Goal: Use online tool/utility: Utilize a website feature to perform a specific function

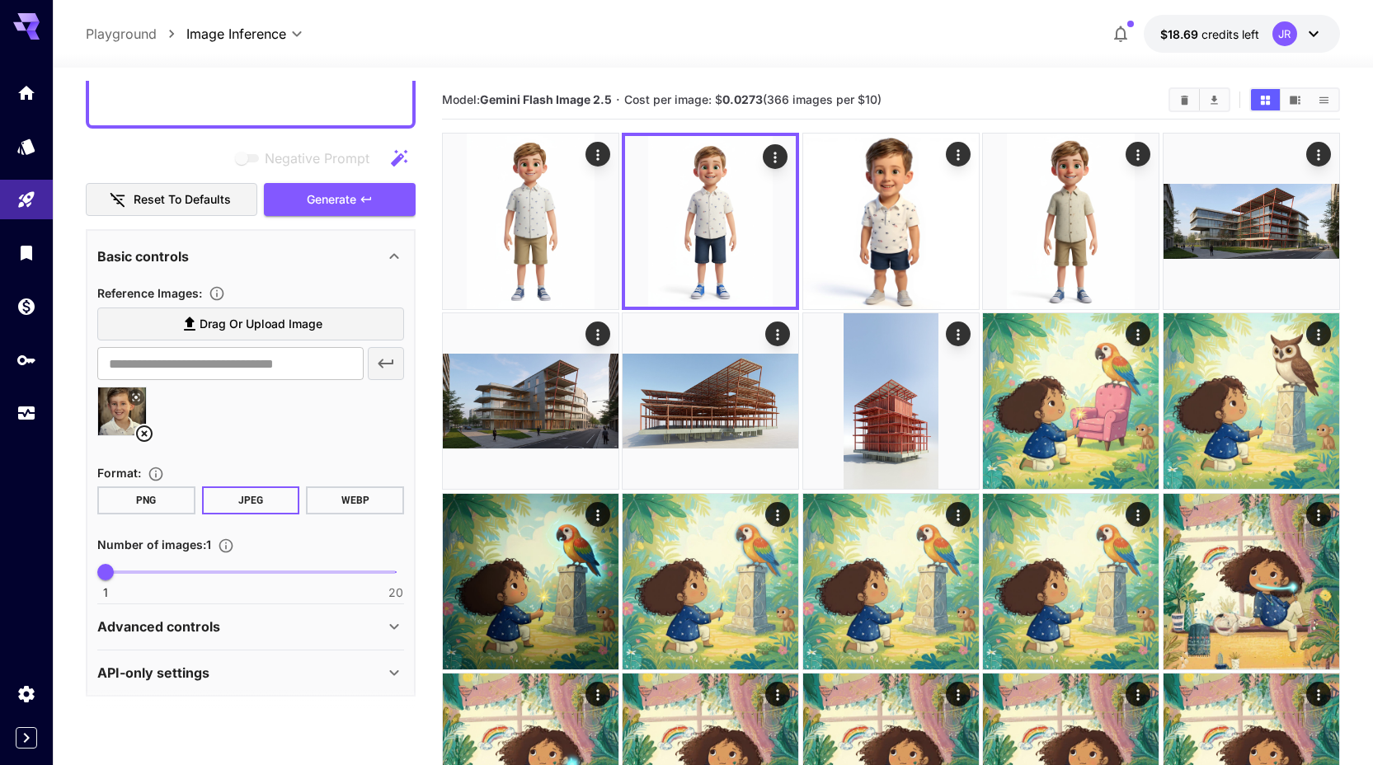
scroll to position [496, 0]
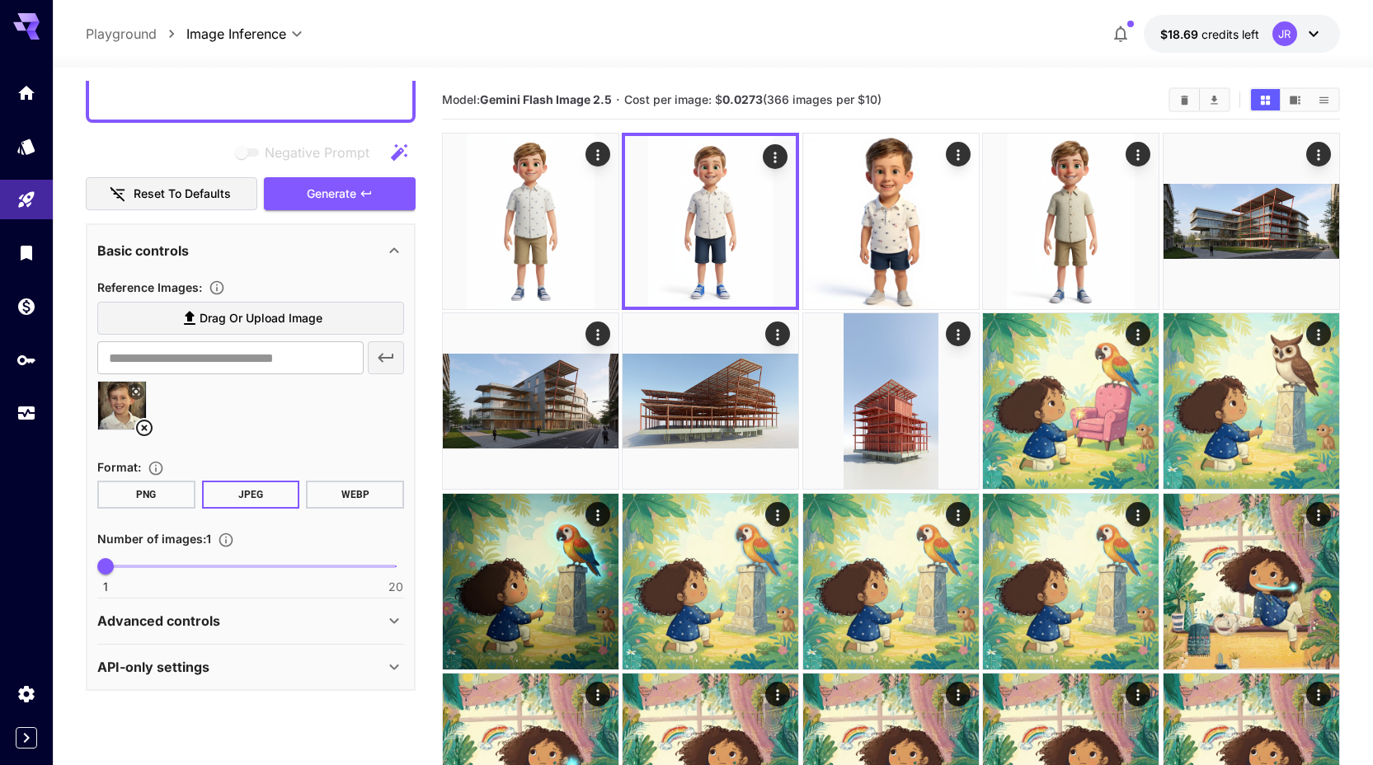
click at [147, 429] on icon at bounding box center [144, 428] width 20 height 20
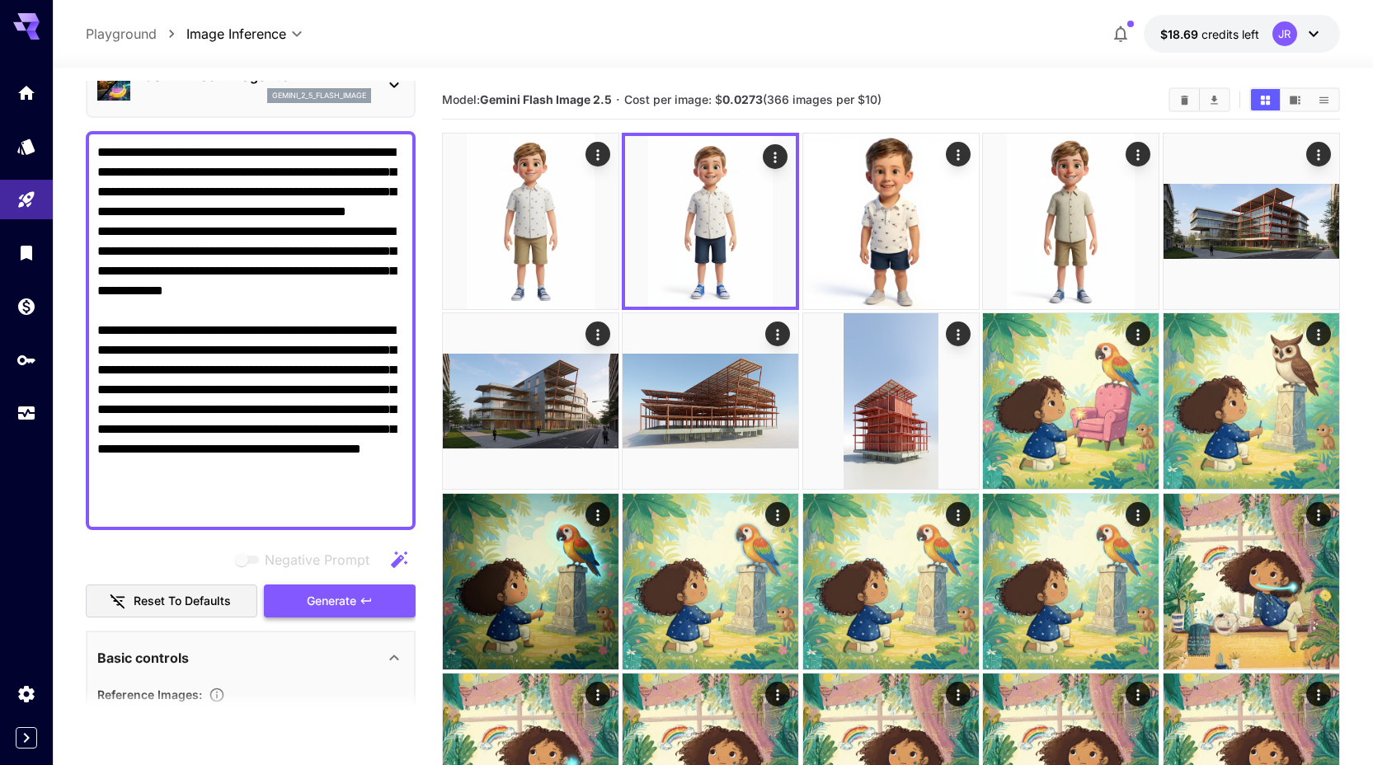
scroll to position [74, 0]
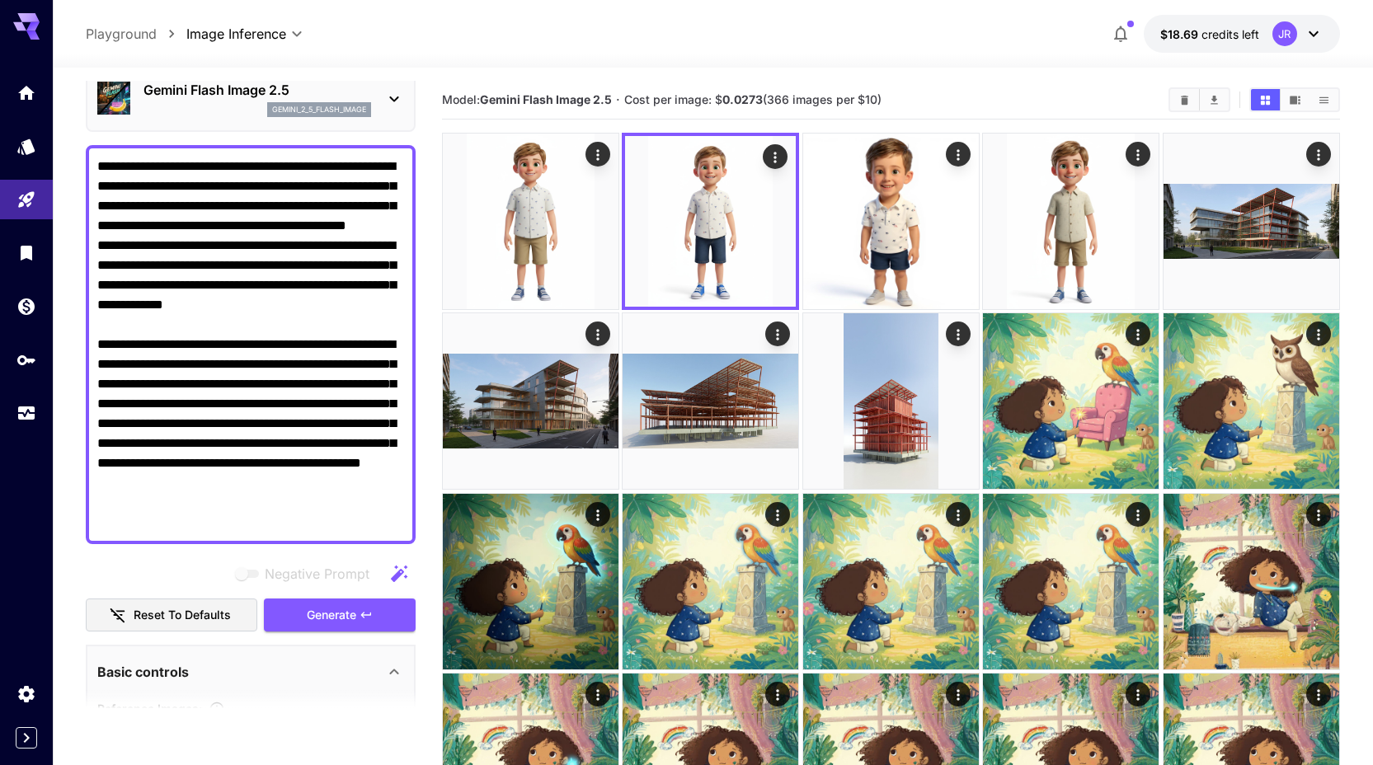
click at [322, 611] on span "Generate" at bounding box center [331, 615] width 49 height 21
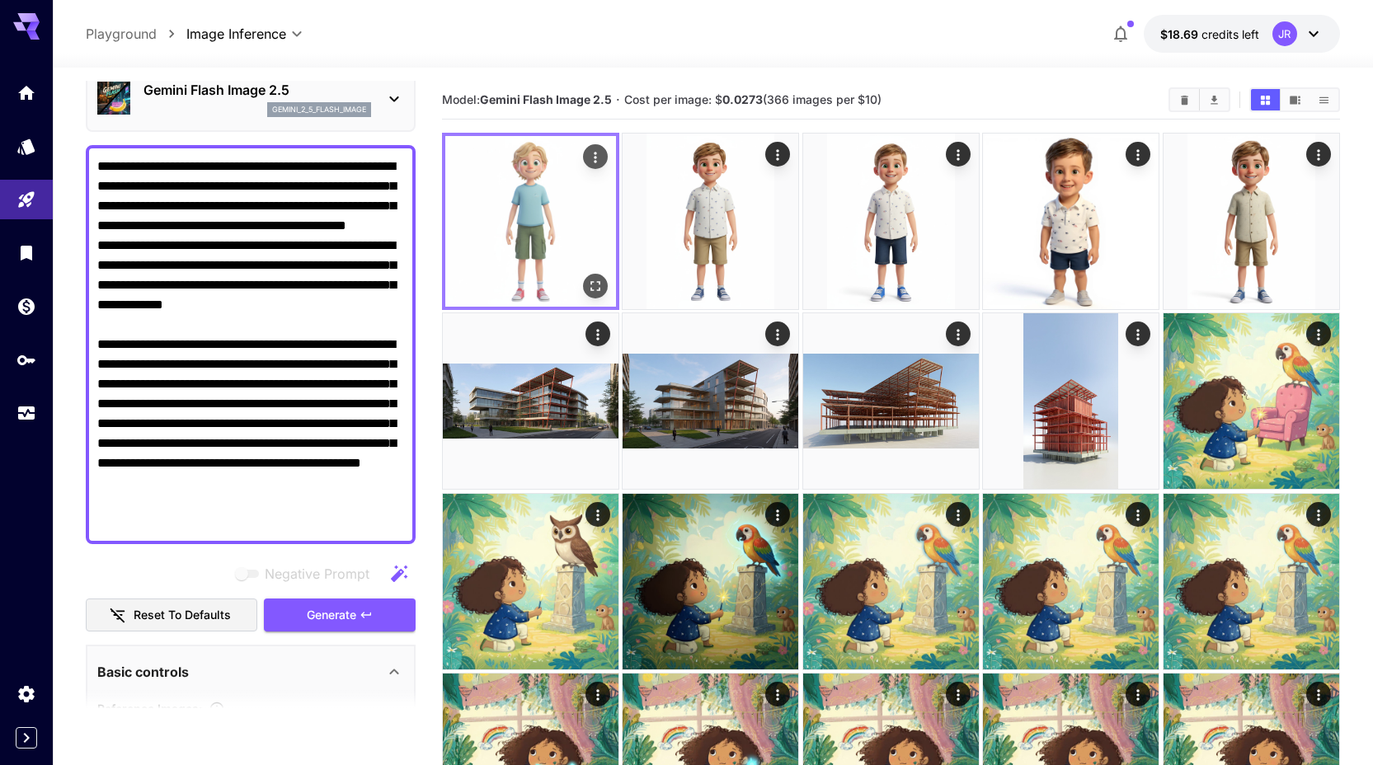
click at [515, 228] on img at bounding box center [530, 221] width 171 height 171
click at [599, 286] on icon "Open in fullscreen" at bounding box center [595, 286] width 16 height 16
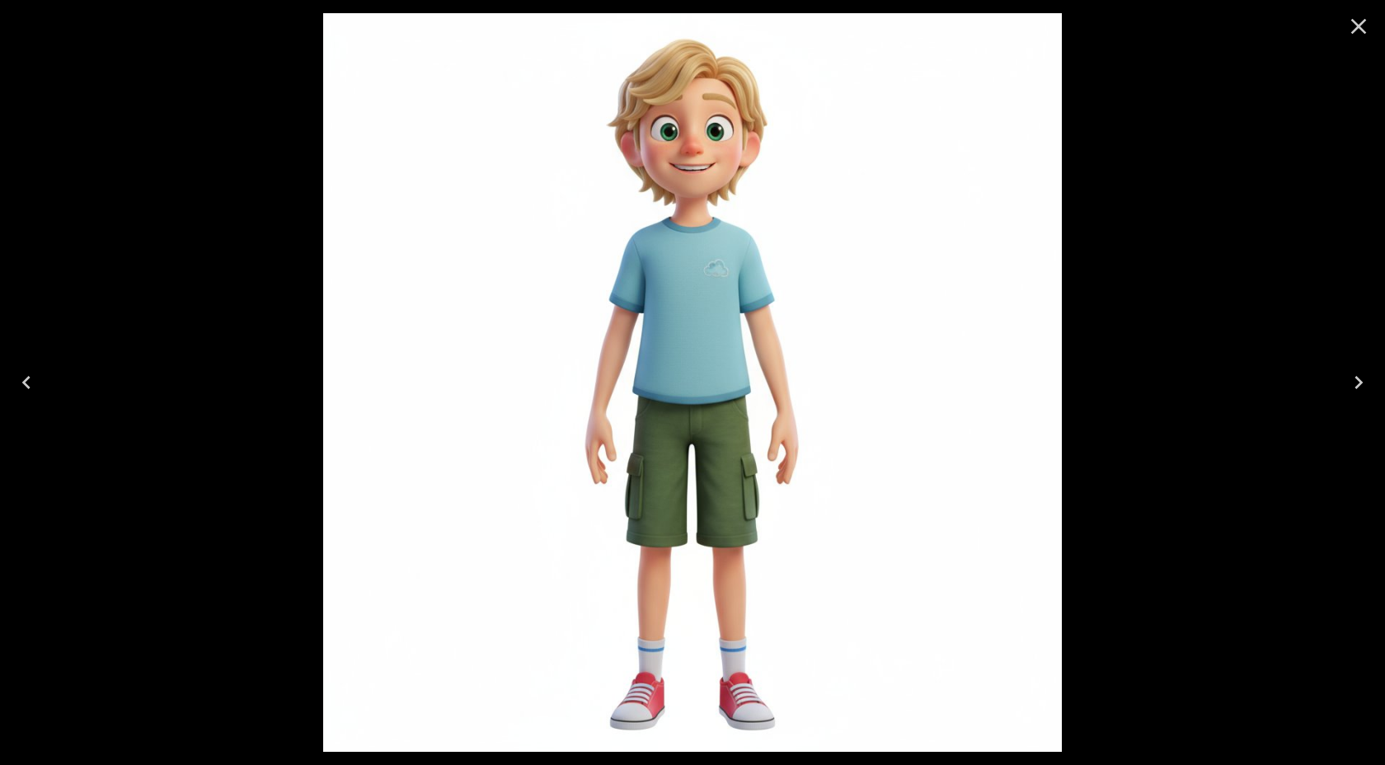
click at [1355, 34] on icon "Close" at bounding box center [1359, 26] width 26 height 26
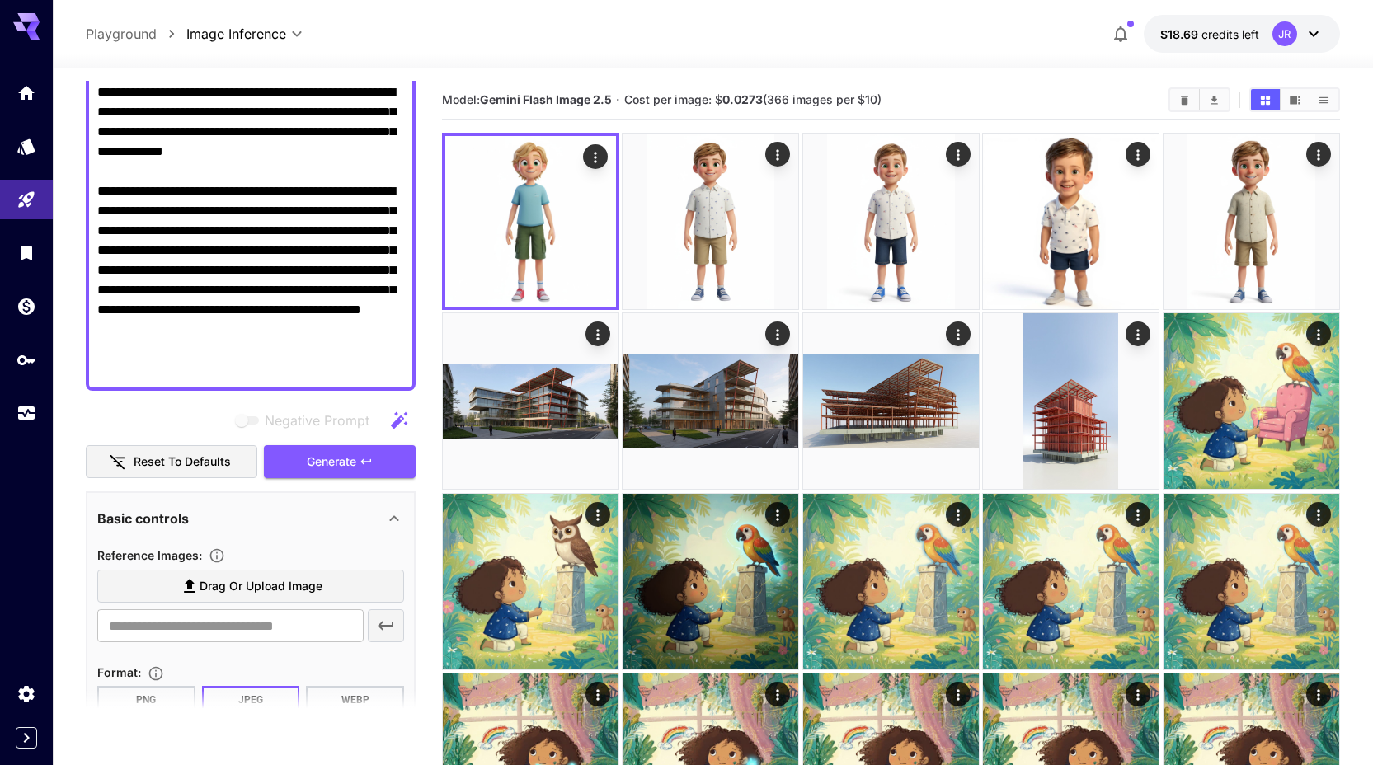
scroll to position [228, 0]
click at [265, 591] on span "Drag or upload image" at bounding box center [261, 585] width 123 height 21
click at [0, 0] on input "Drag or upload image" at bounding box center [0, 0] width 0 height 0
type input "**********"
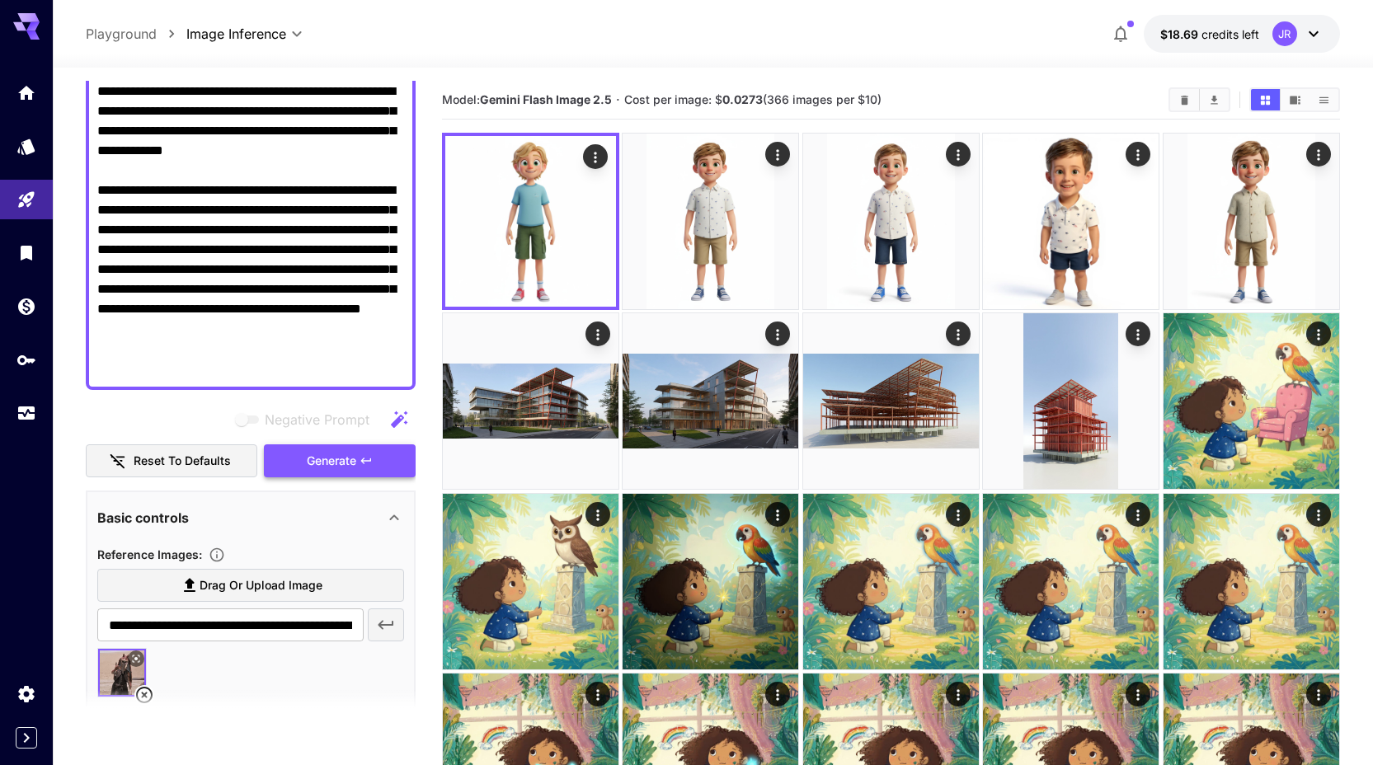
click at [327, 459] on span "Generate" at bounding box center [331, 461] width 49 height 21
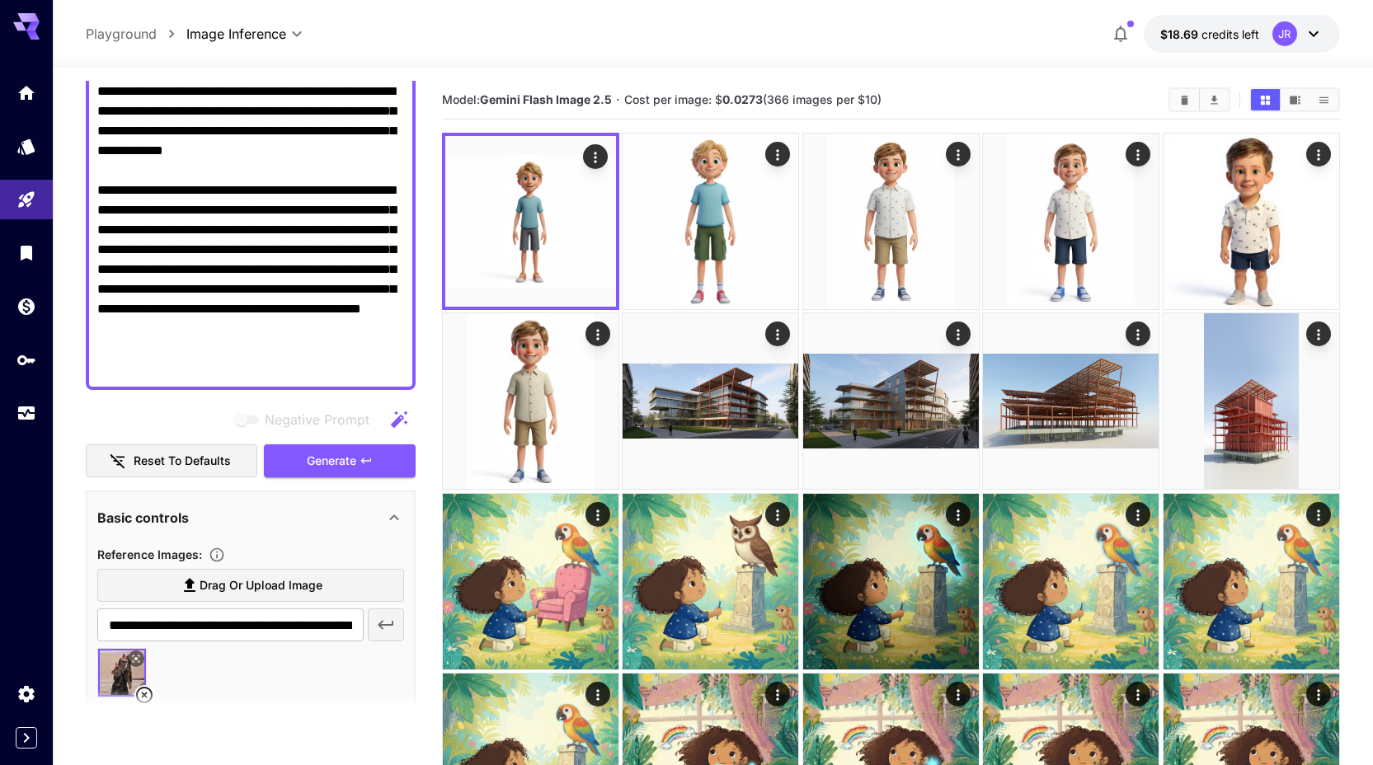
click at [143, 697] on section at bounding box center [251, 710] width 330 height 41
click at [146, 690] on section at bounding box center [251, 710] width 330 height 41
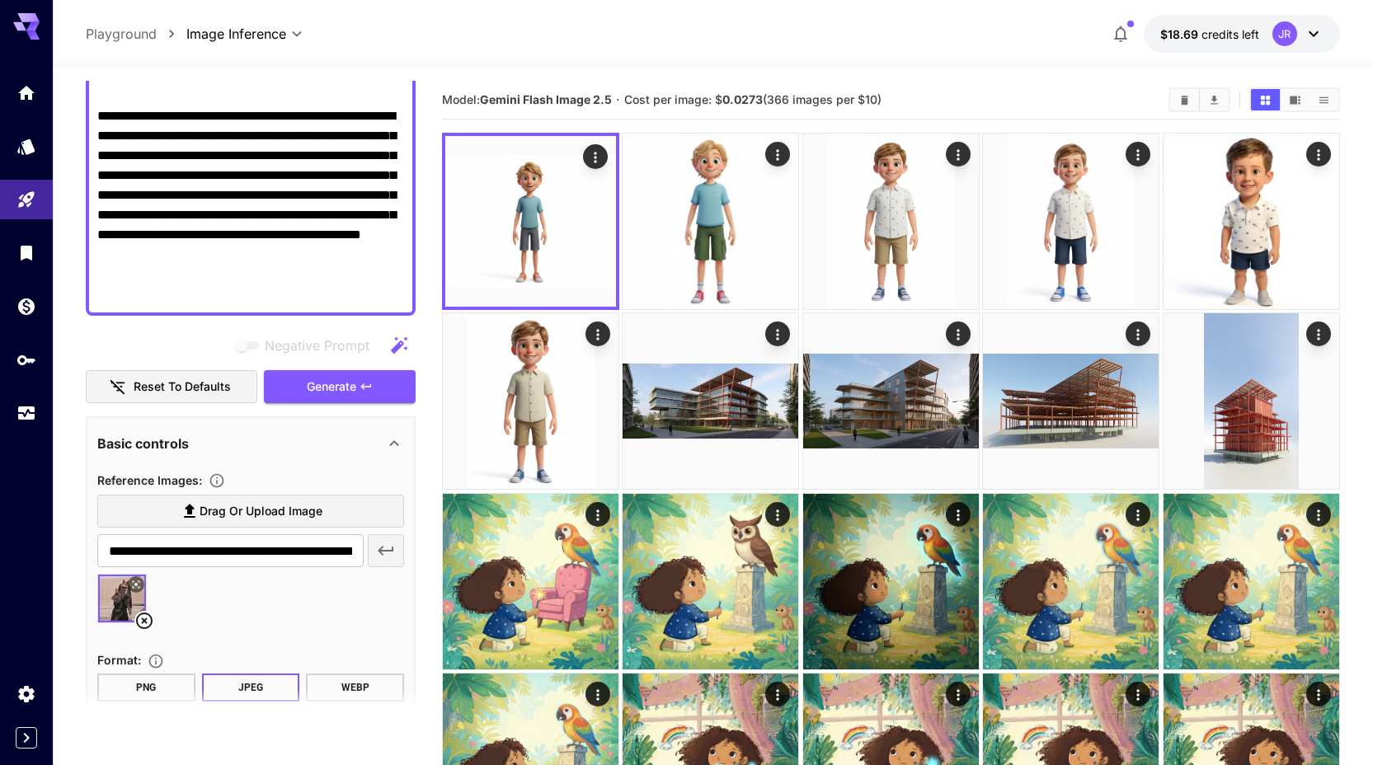
click at [136, 615] on icon at bounding box center [144, 621] width 20 height 20
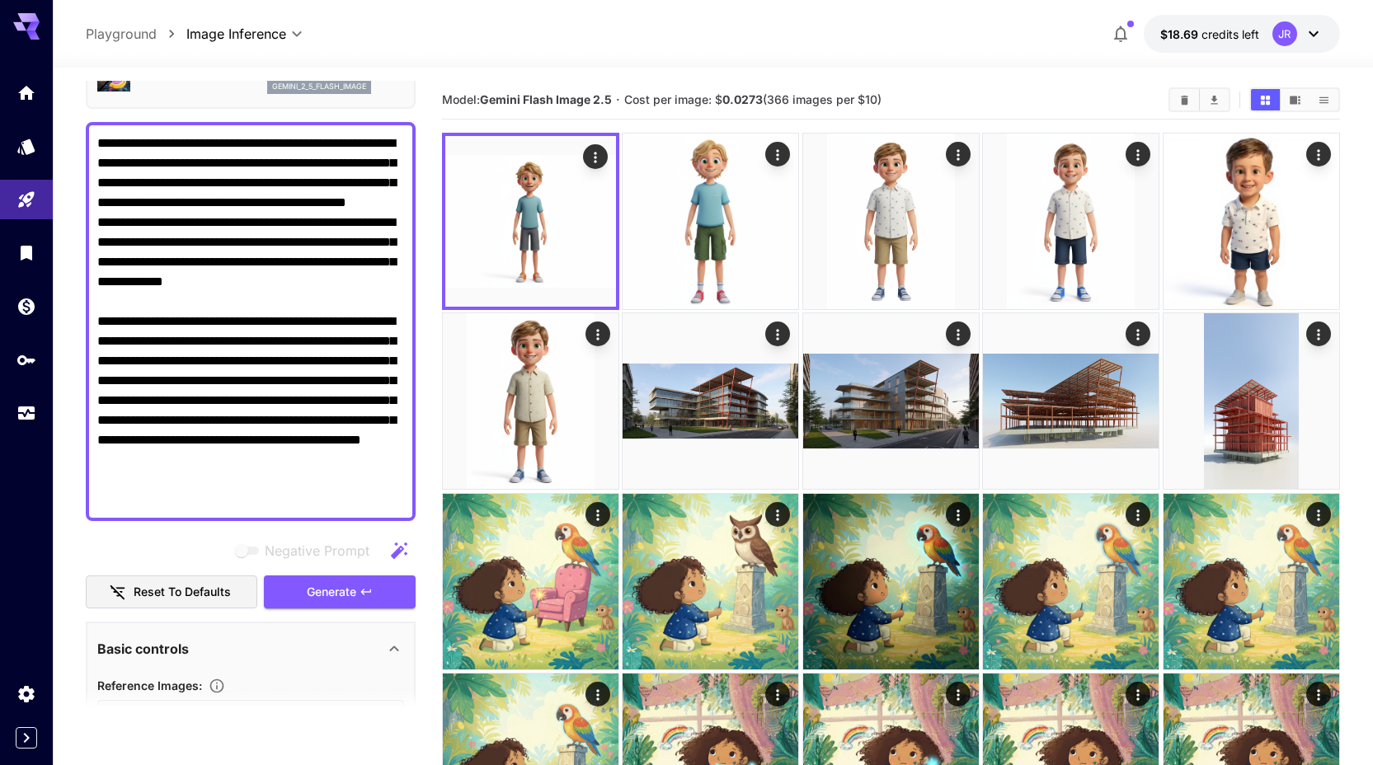
scroll to position [0, 0]
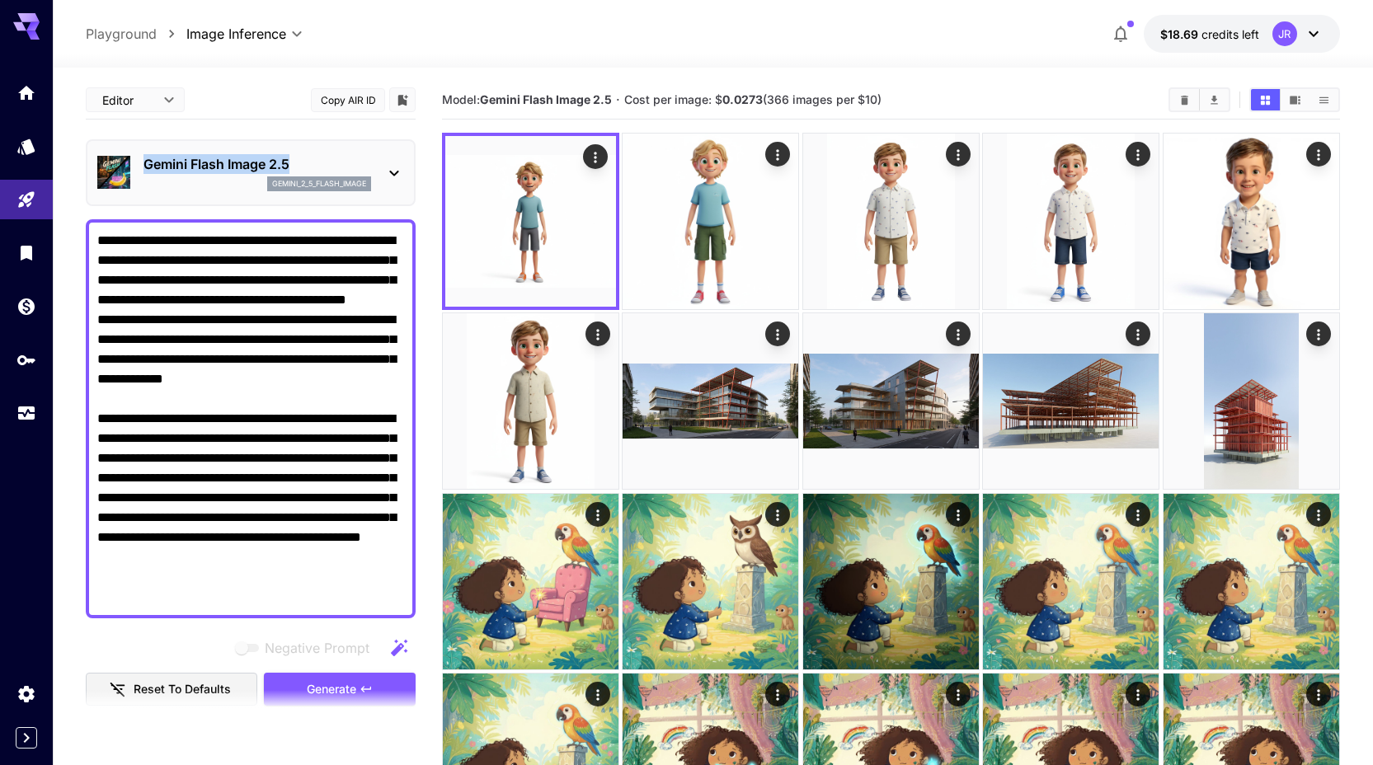
drag, startPoint x: 143, startPoint y: 162, endPoint x: 294, endPoint y: 161, distance: 151.7
click at [294, 161] on p "Gemini Flash Image 2.5" at bounding box center [257, 164] width 228 height 20
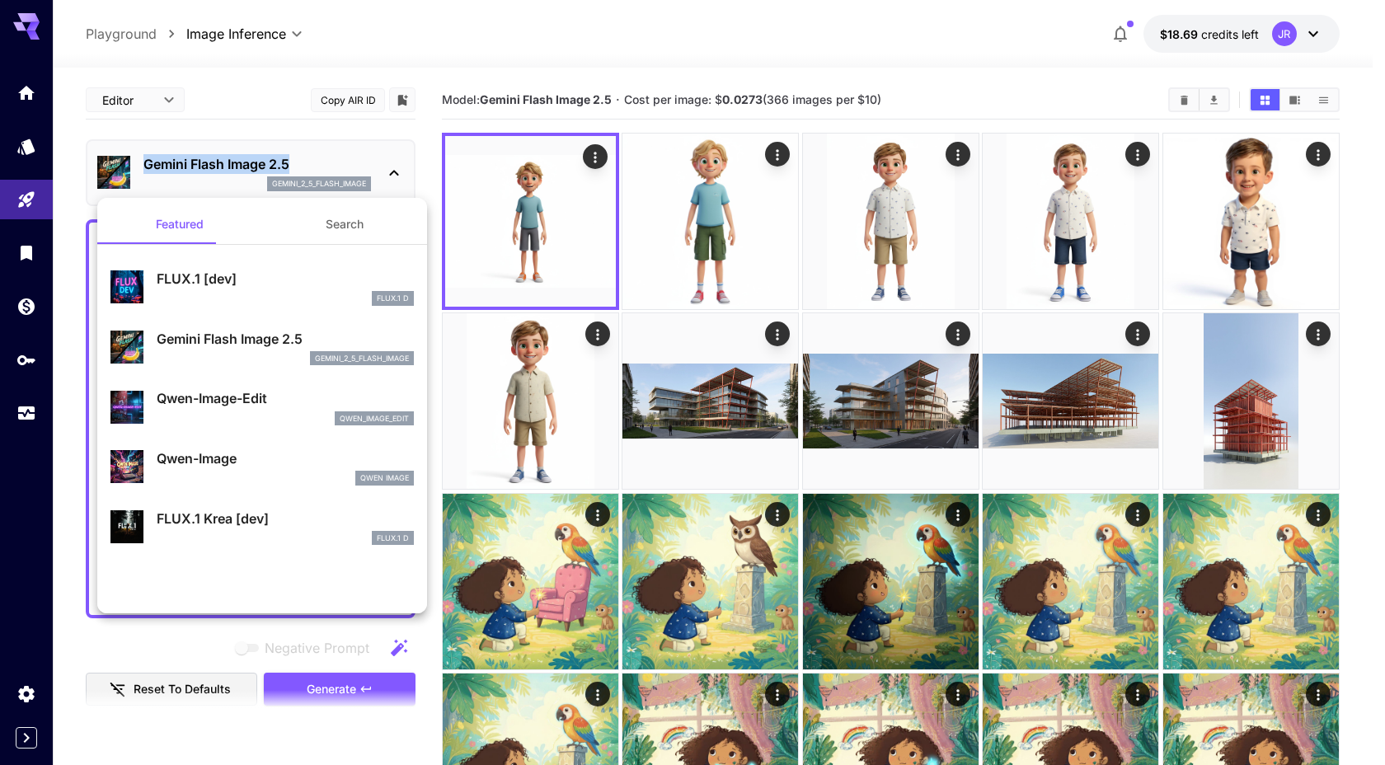
copy p "Gemini Flash Image 2.5"
click at [260, 95] on div at bounding box center [692, 382] width 1385 height 765
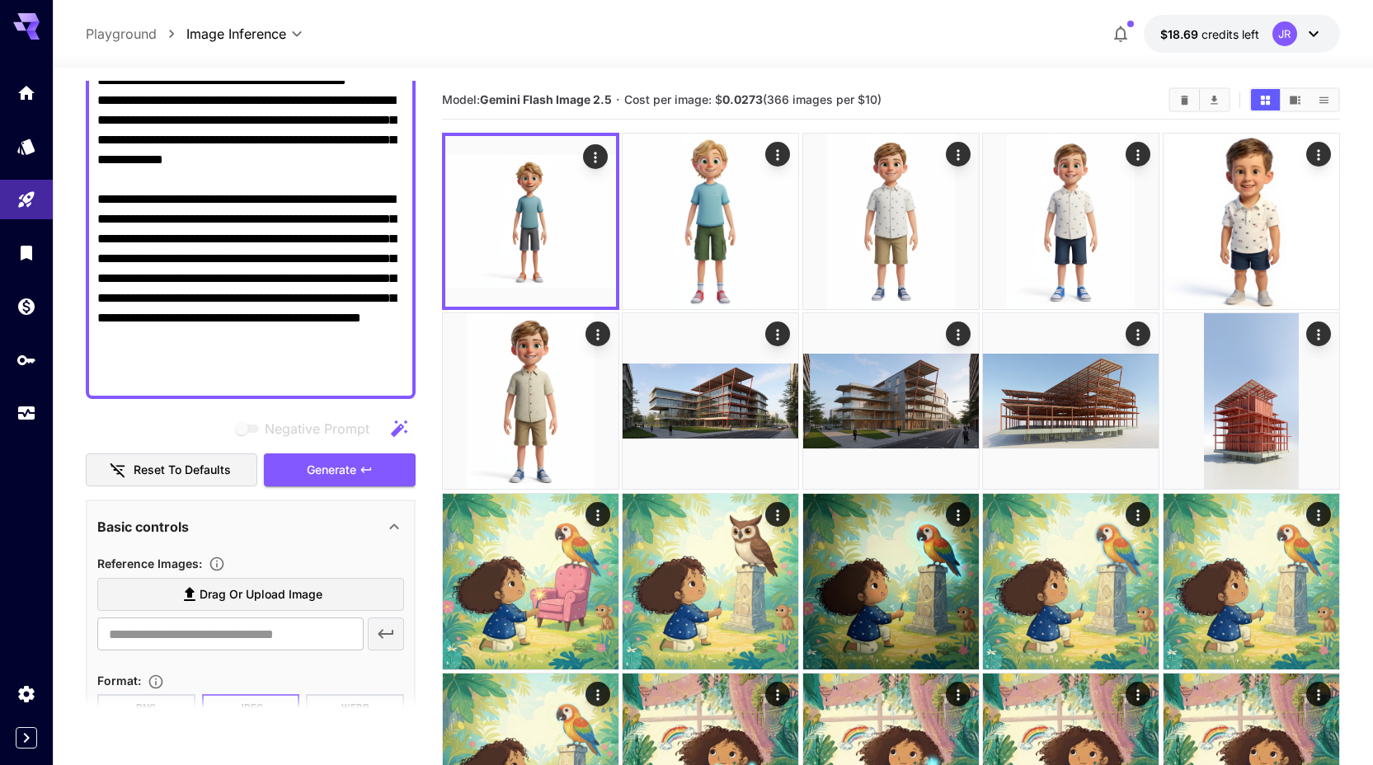
scroll to position [237, 0]
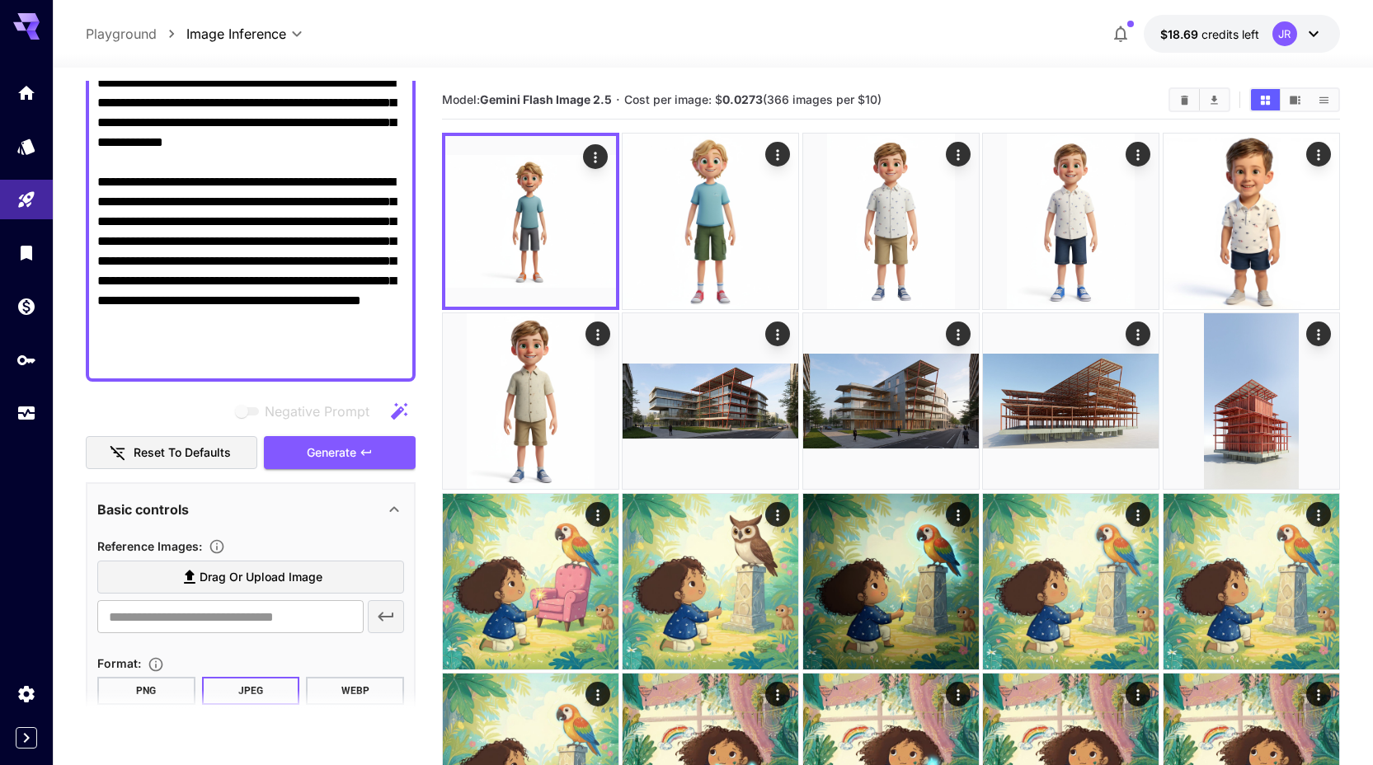
click at [211, 574] on span "Drag or upload image" at bounding box center [261, 577] width 123 height 21
click at [0, 0] on input "Drag or upload image" at bounding box center [0, 0] width 0 height 0
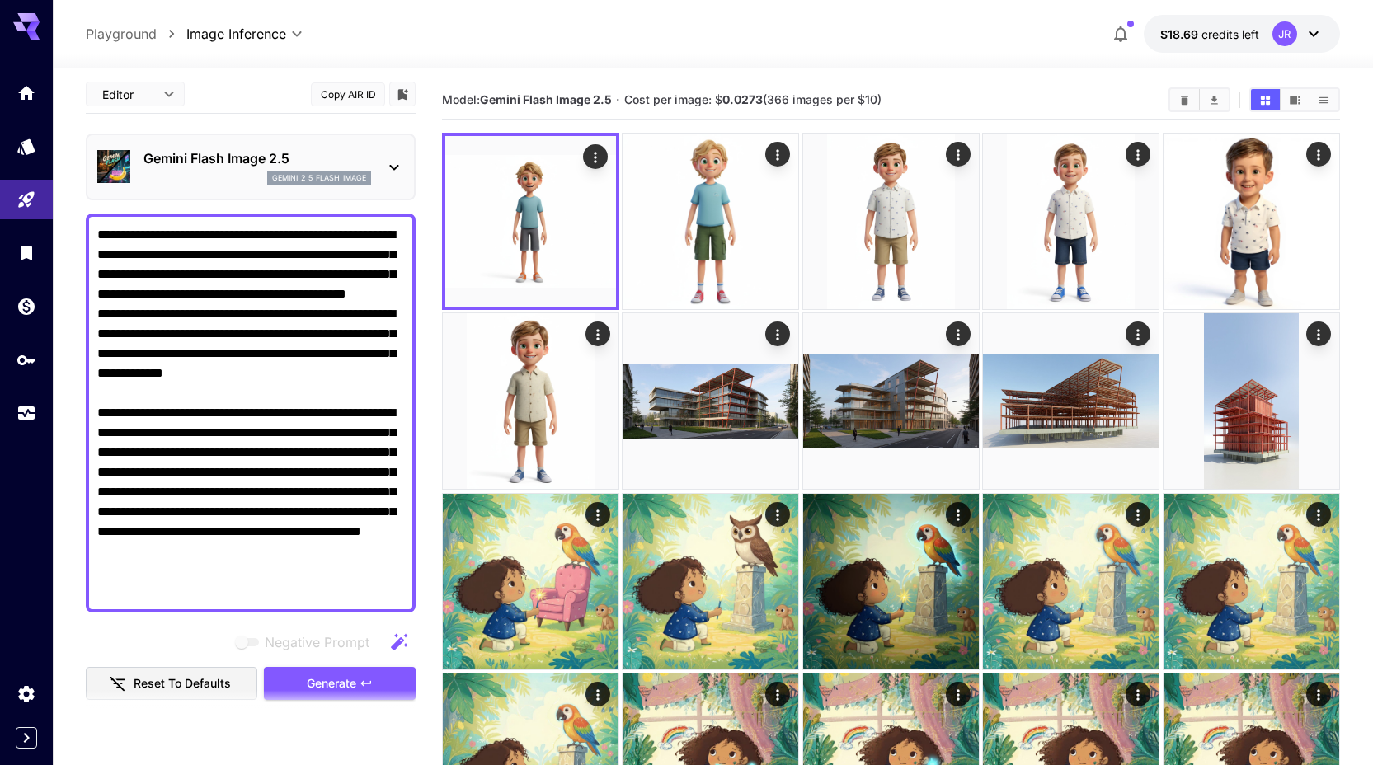
type input "**********"
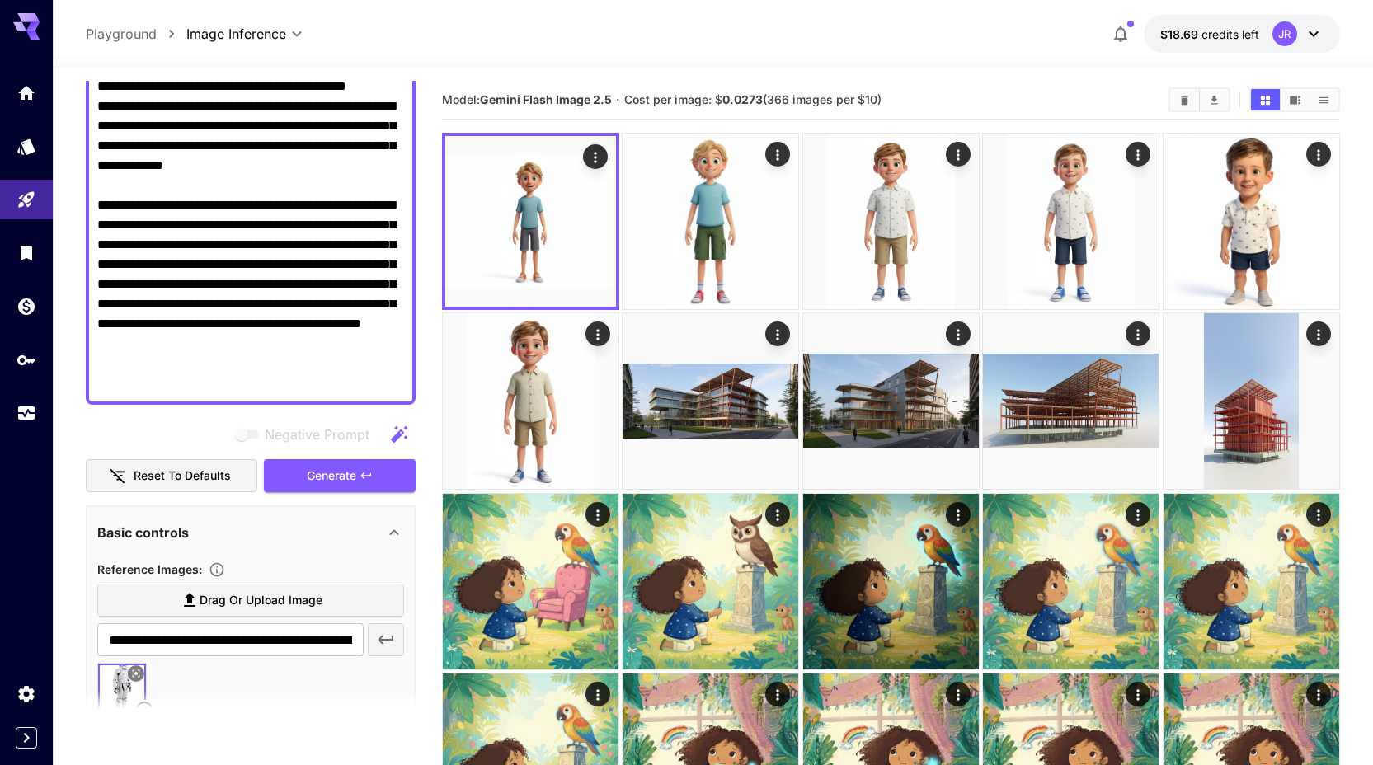
scroll to position [237, 0]
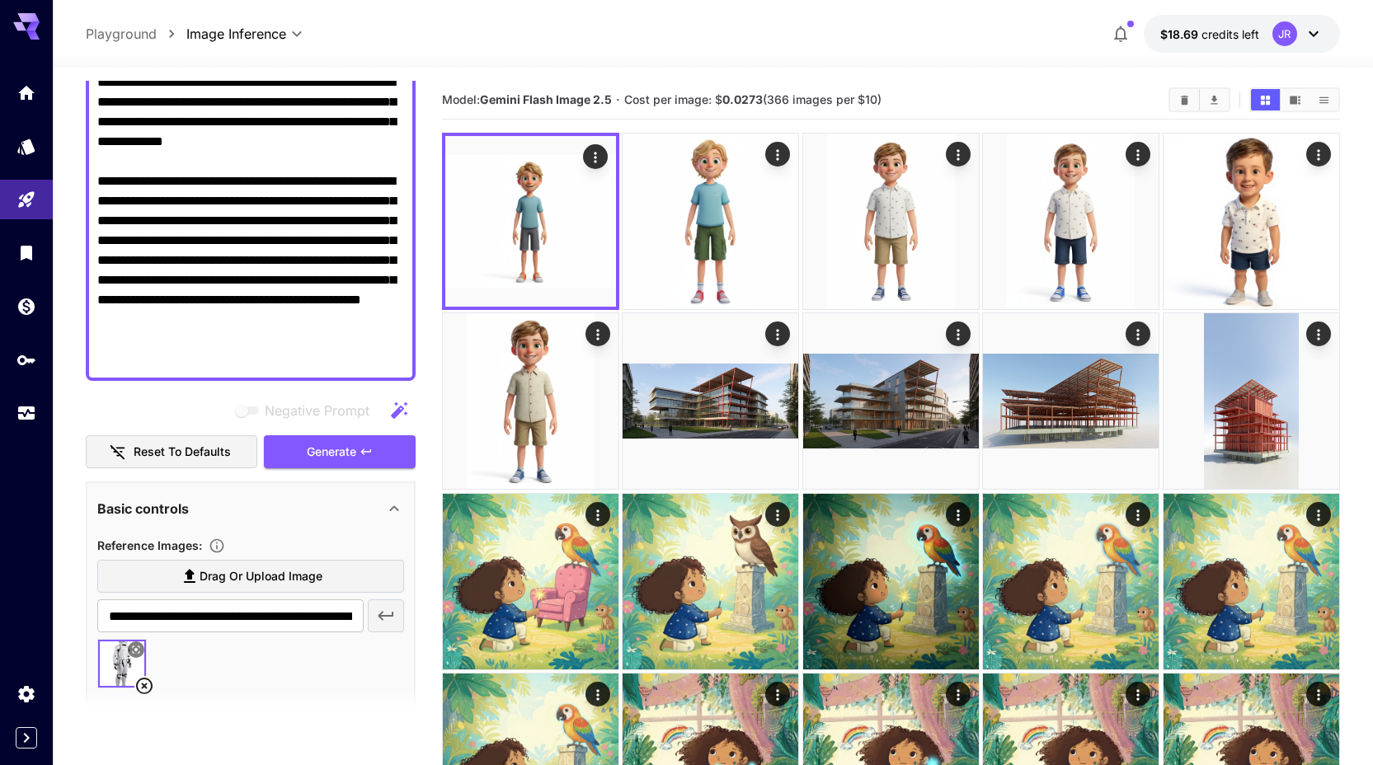
click at [143, 684] on icon at bounding box center [144, 686] width 20 height 20
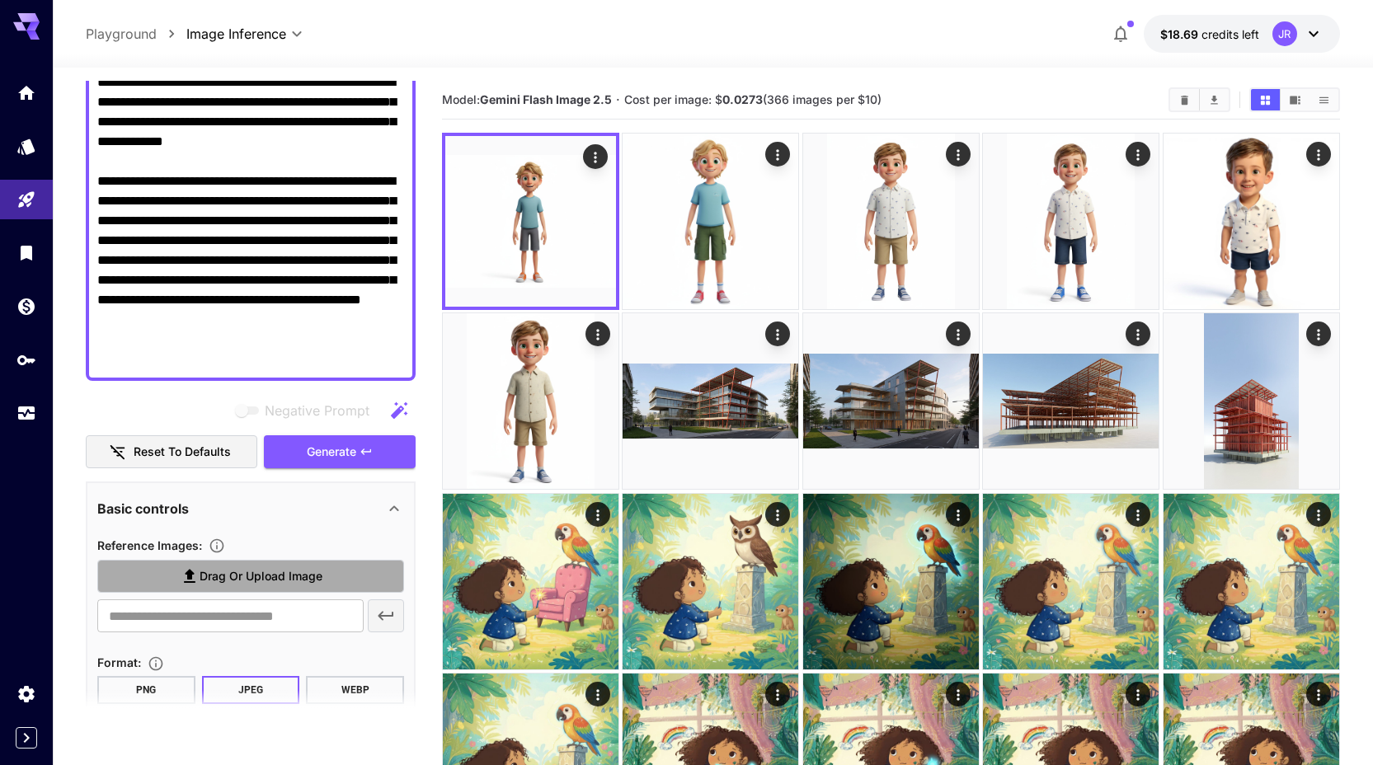
click at [234, 575] on span "Drag or upload image" at bounding box center [261, 576] width 123 height 21
click at [0, 0] on input "Drag or upload image" at bounding box center [0, 0] width 0 height 0
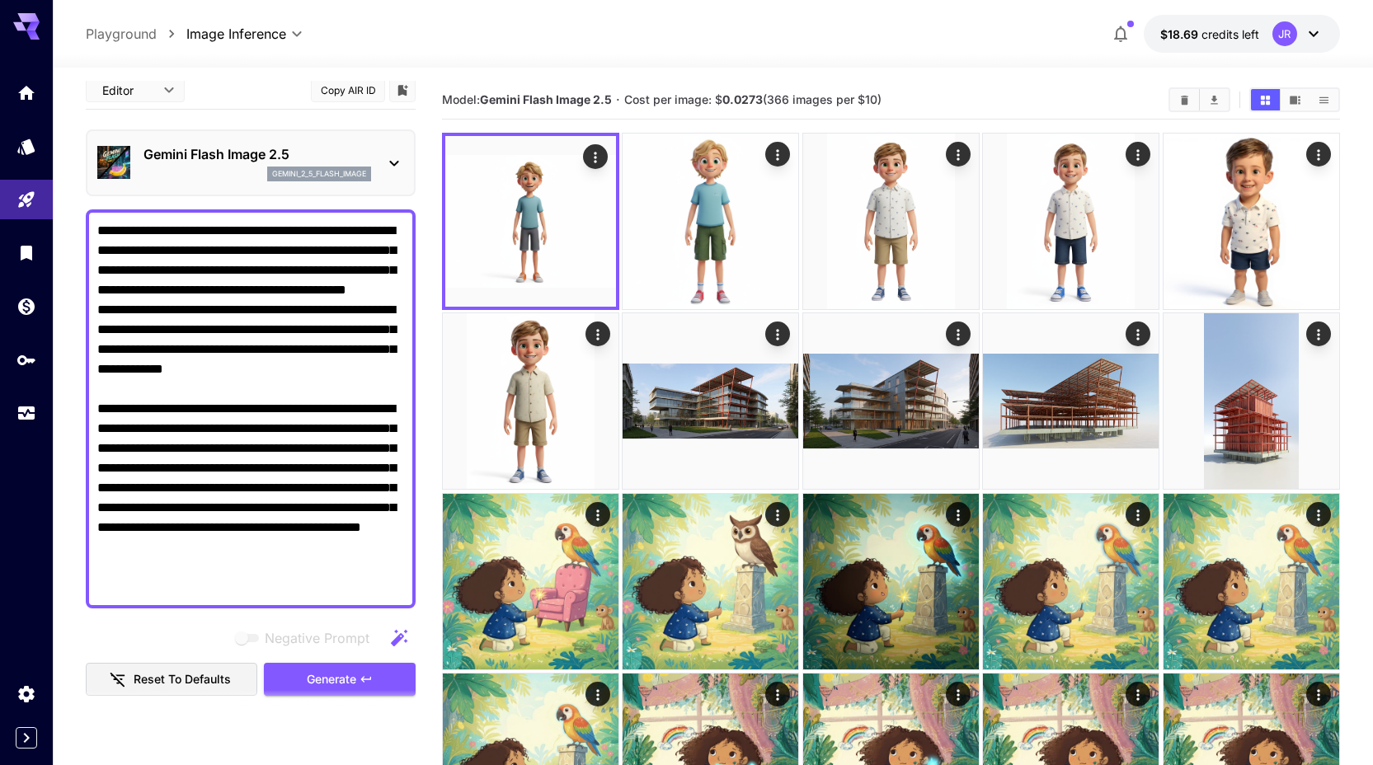
scroll to position [3, 0]
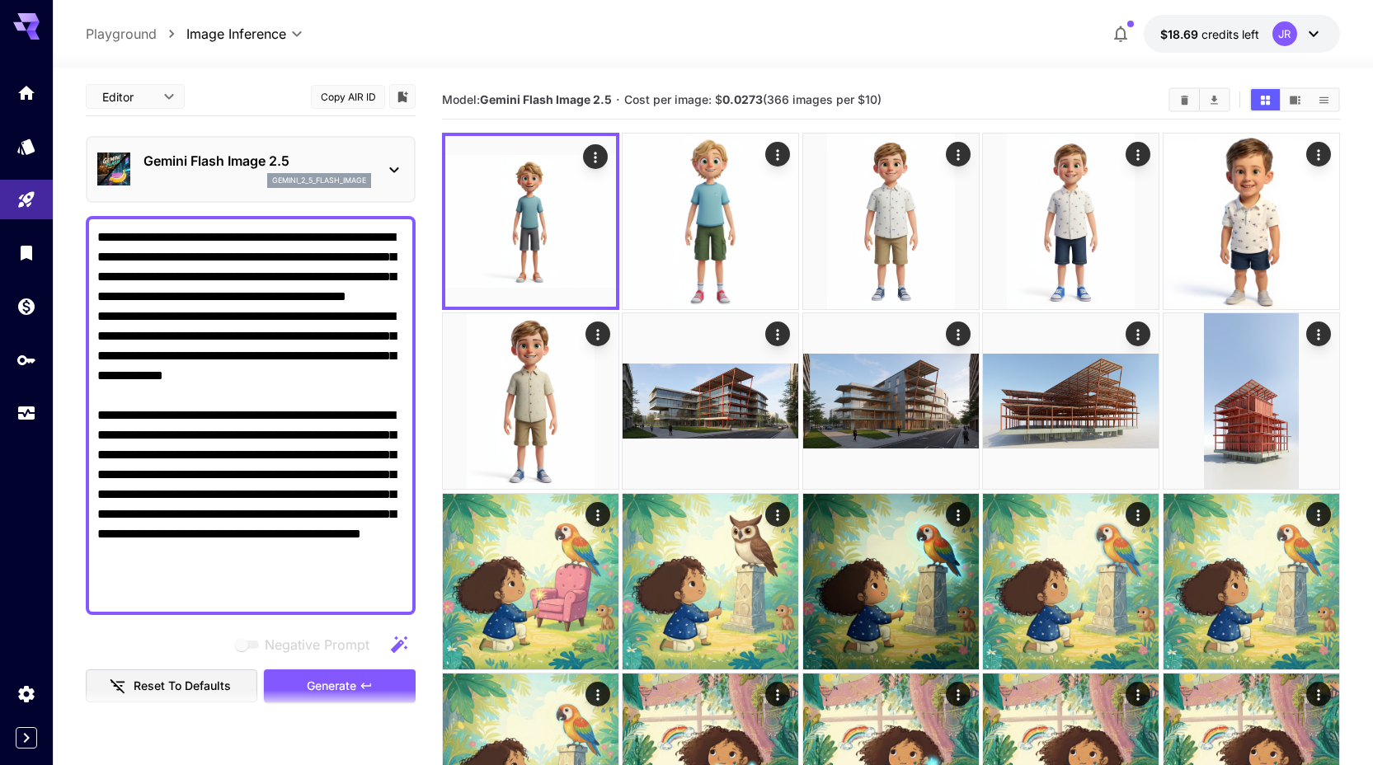
type input "**********"
drag, startPoint x: 317, startPoint y: 334, endPoint x: 318, endPoint y: 379, distance: 45.4
click at [318, 379] on textarea "**********" at bounding box center [250, 416] width 307 height 376
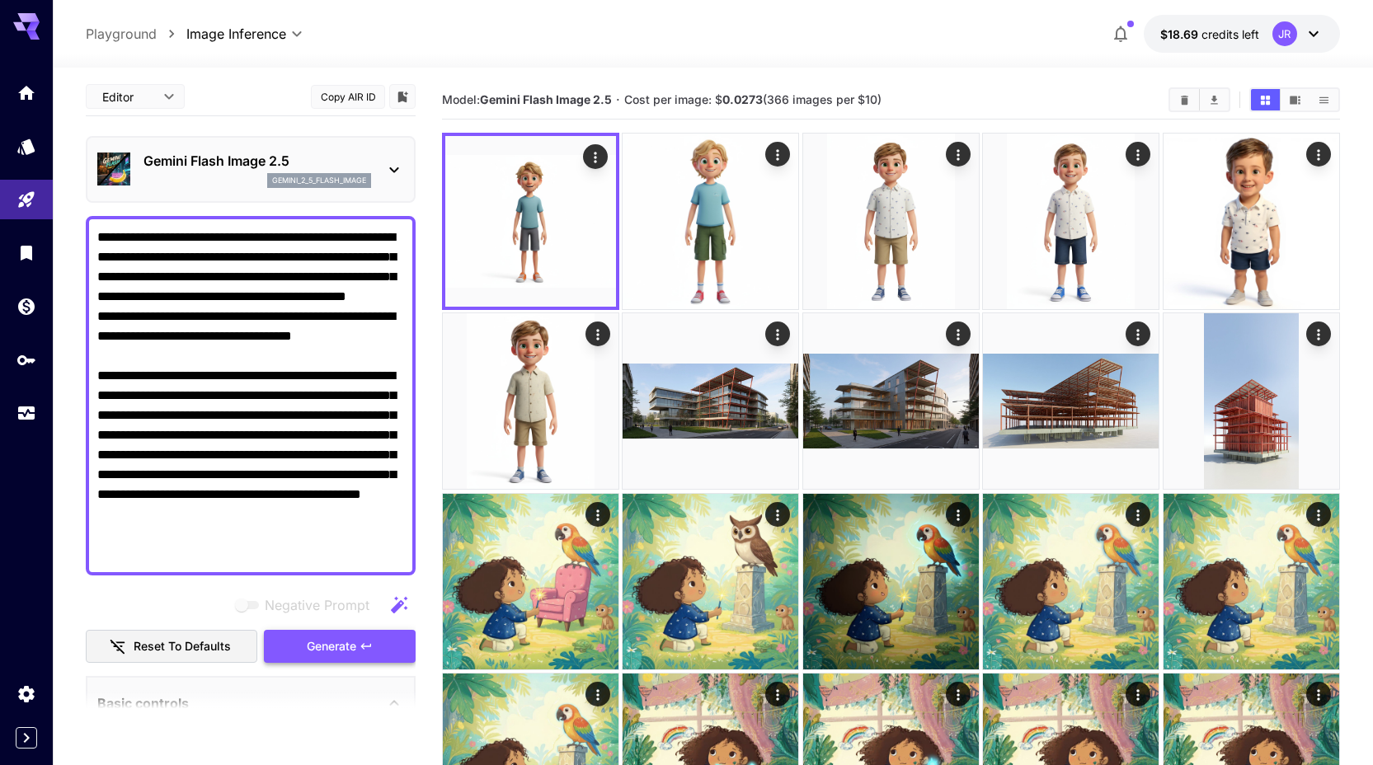
click at [320, 647] on span "Generate" at bounding box center [331, 647] width 49 height 21
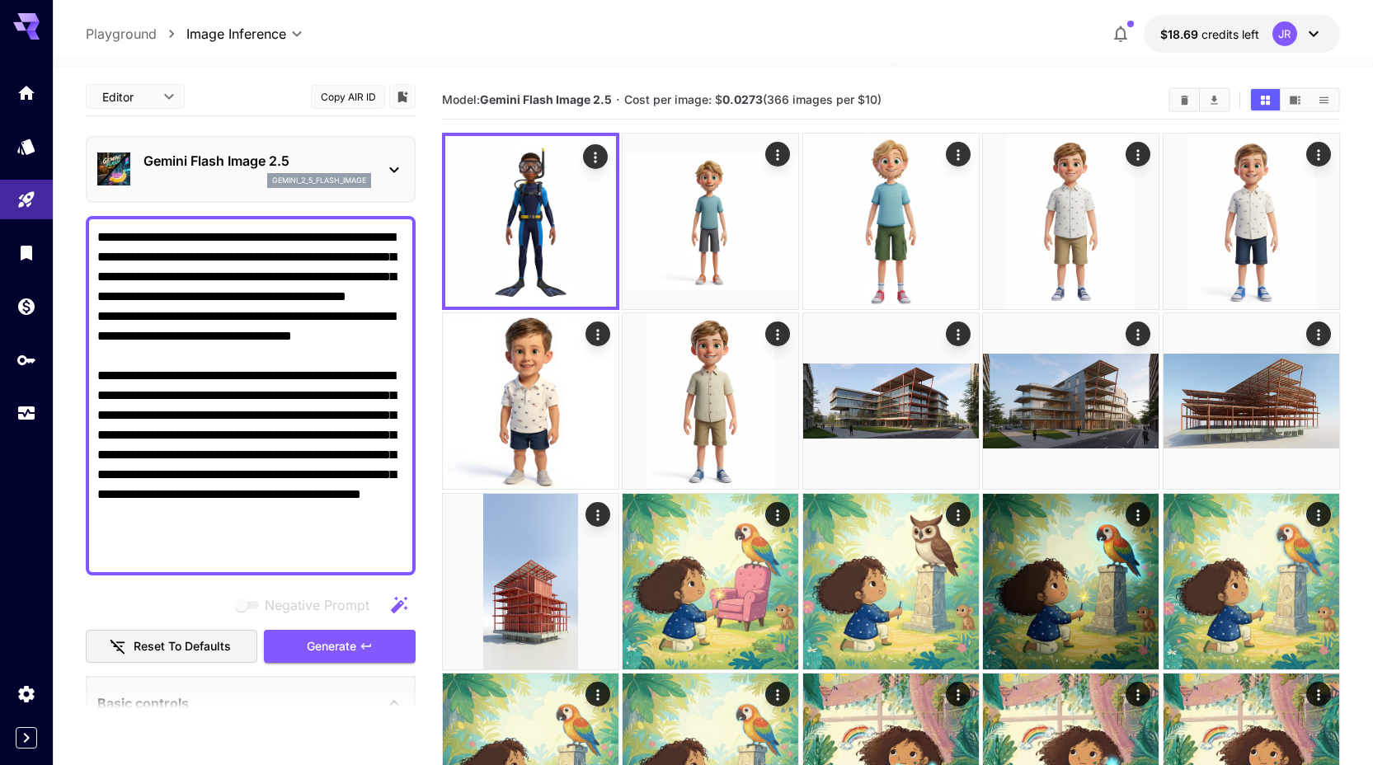
click at [397, 352] on textarea "**********" at bounding box center [250, 396] width 307 height 336
click at [231, 553] on textarea "**********" at bounding box center [250, 396] width 307 height 336
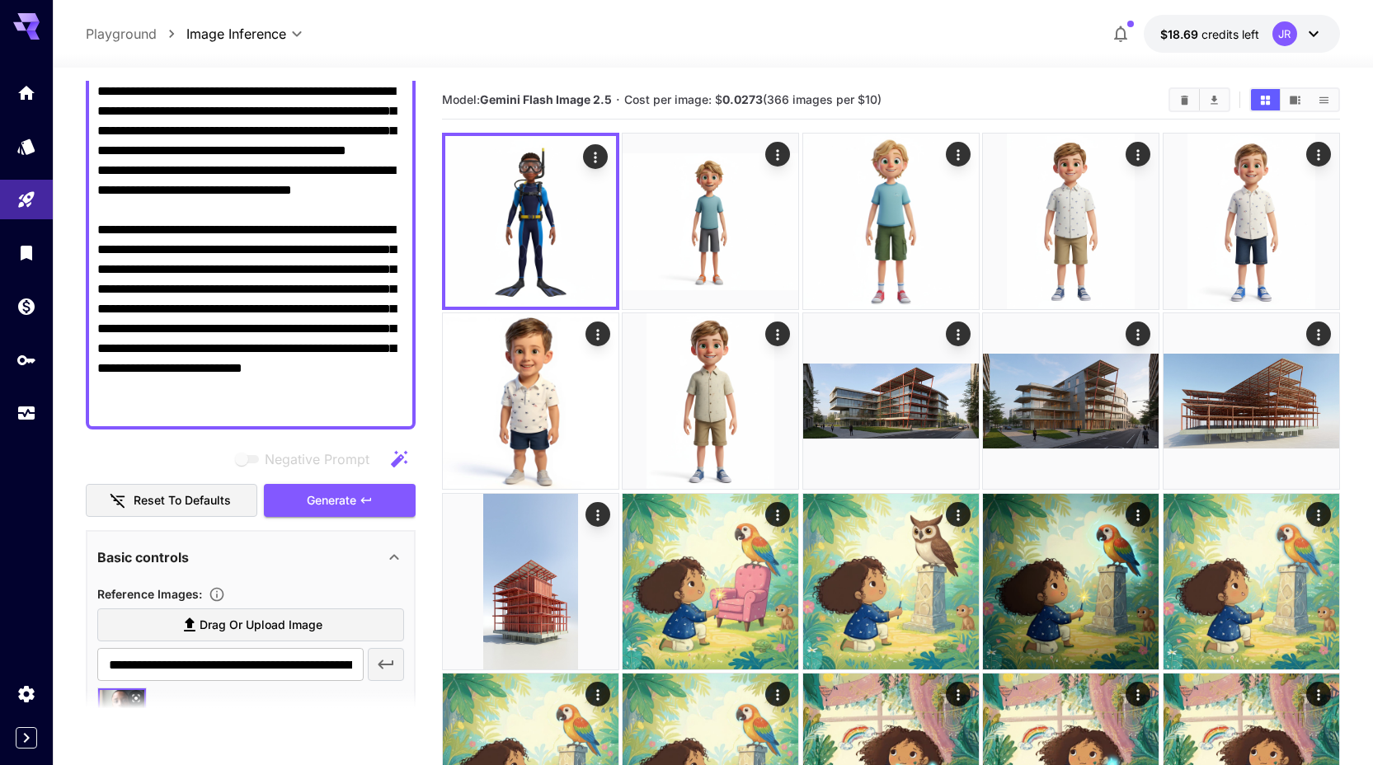
scroll to position [157, 0]
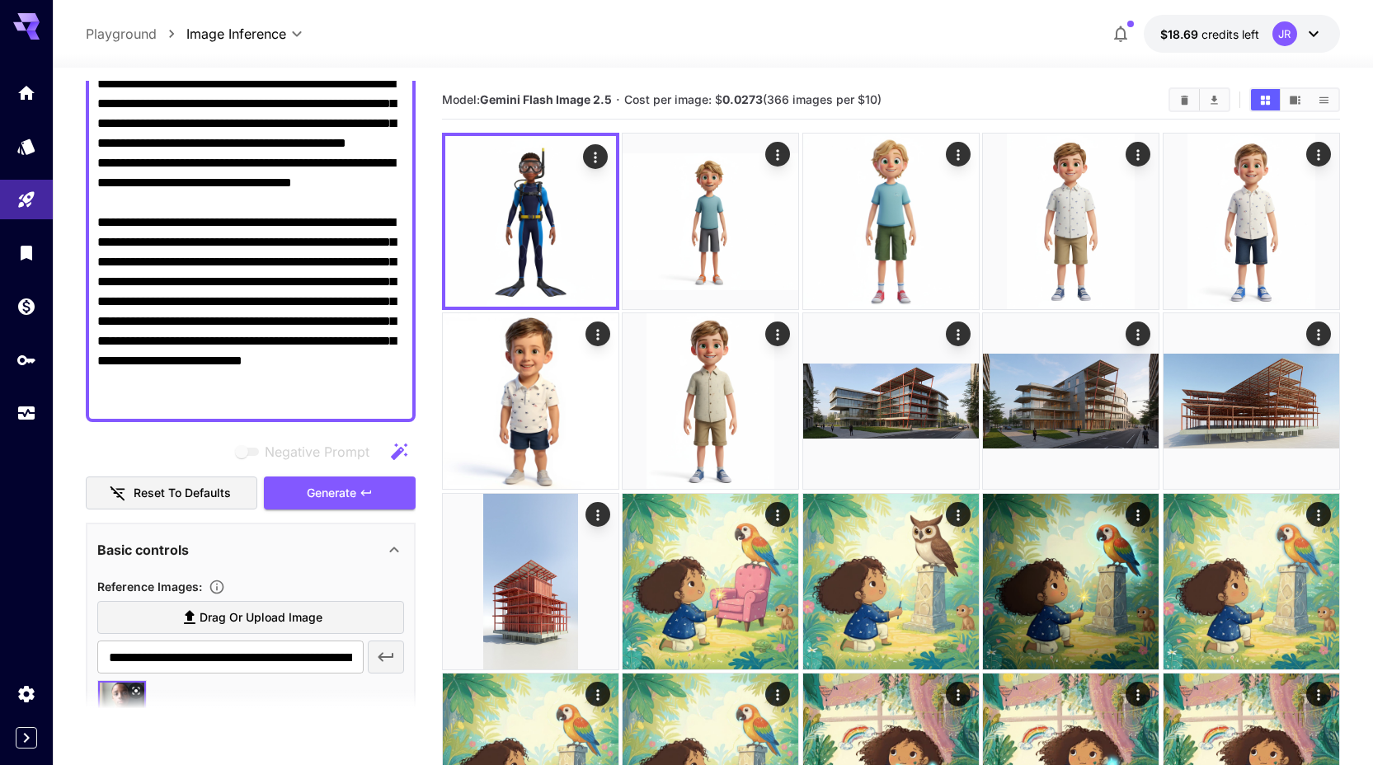
type textarea "**********"
click at [246, 620] on span "Drag or upload image" at bounding box center [261, 618] width 123 height 21
click at [0, 0] on input "Drag or upload image" at bounding box center [0, 0] width 0 height 0
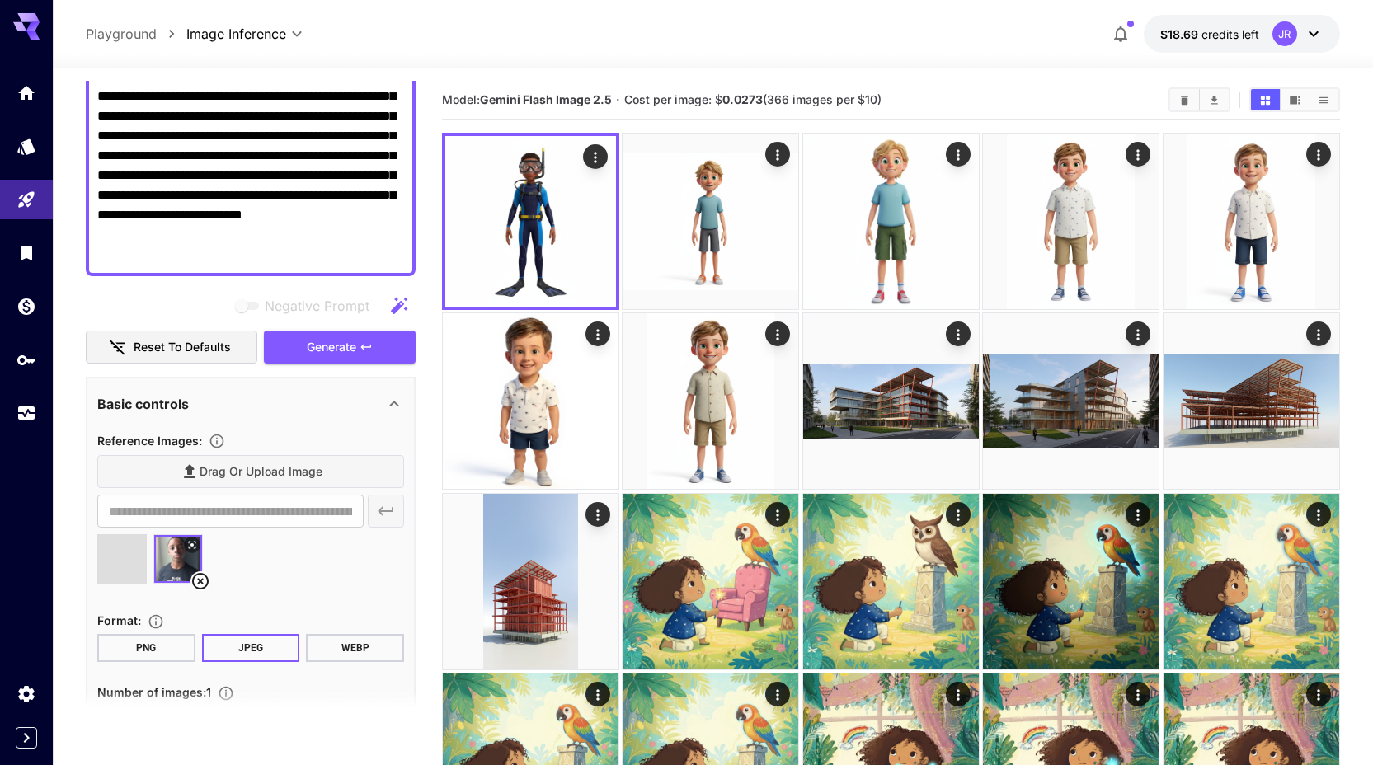
scroll to position [310, 0]
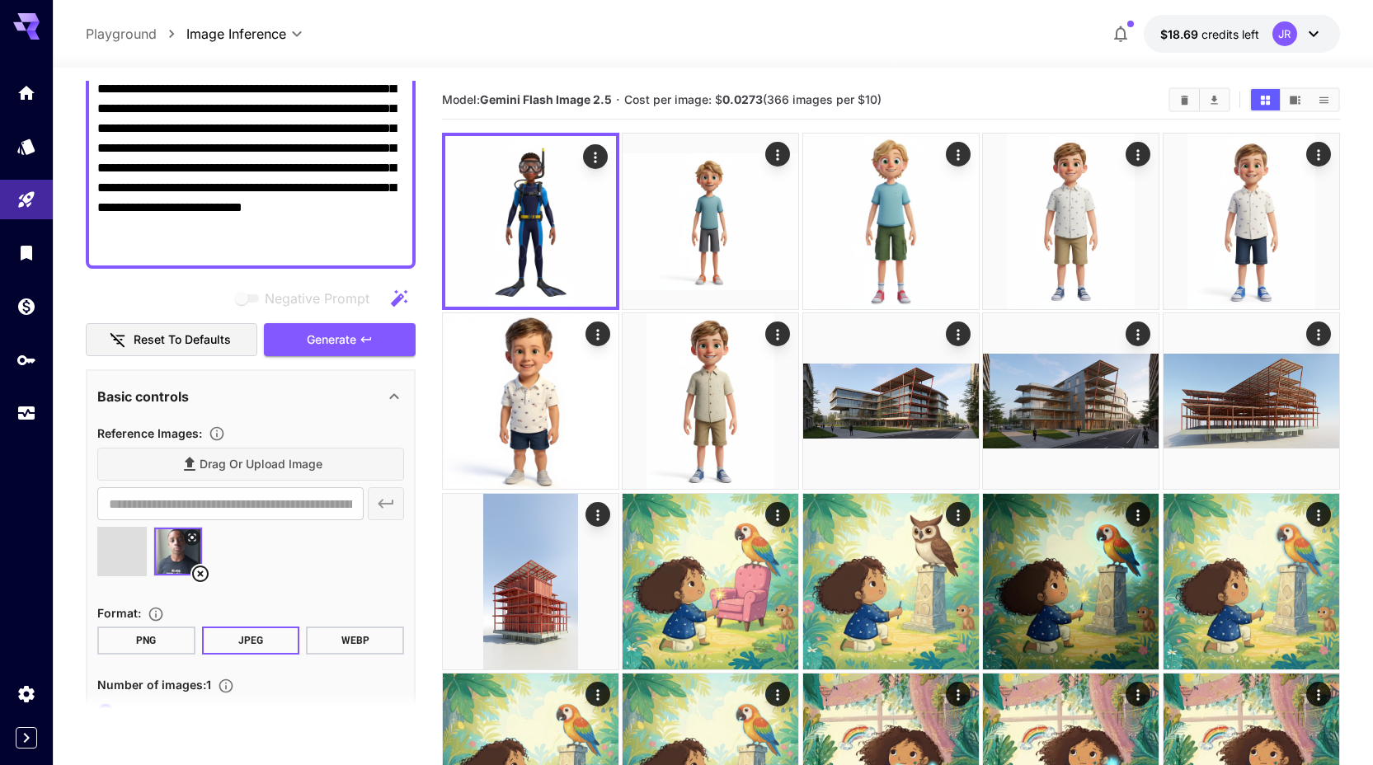
click at [200, 577] on icon at bounding box center [200, 574] width 20 height 20
type input "**********"
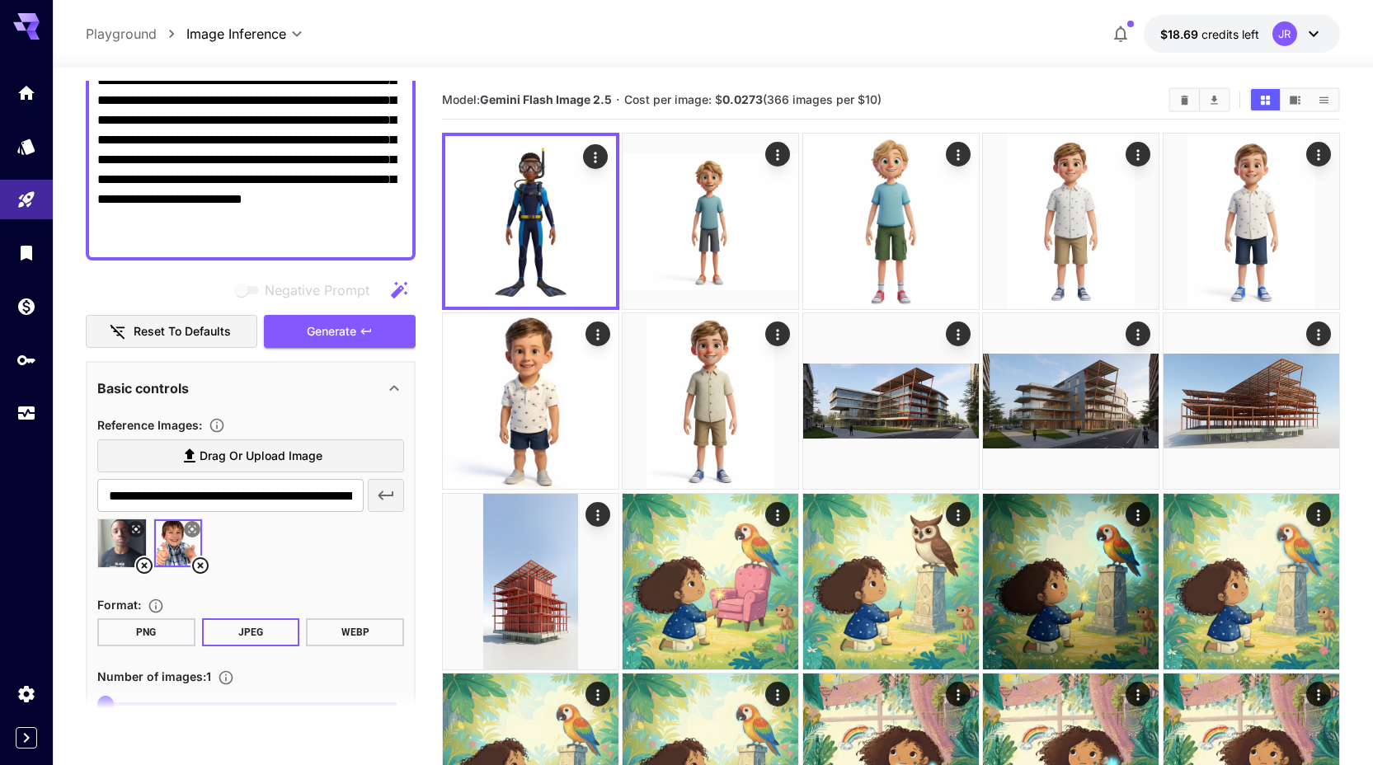
scroll to position [324, 0]
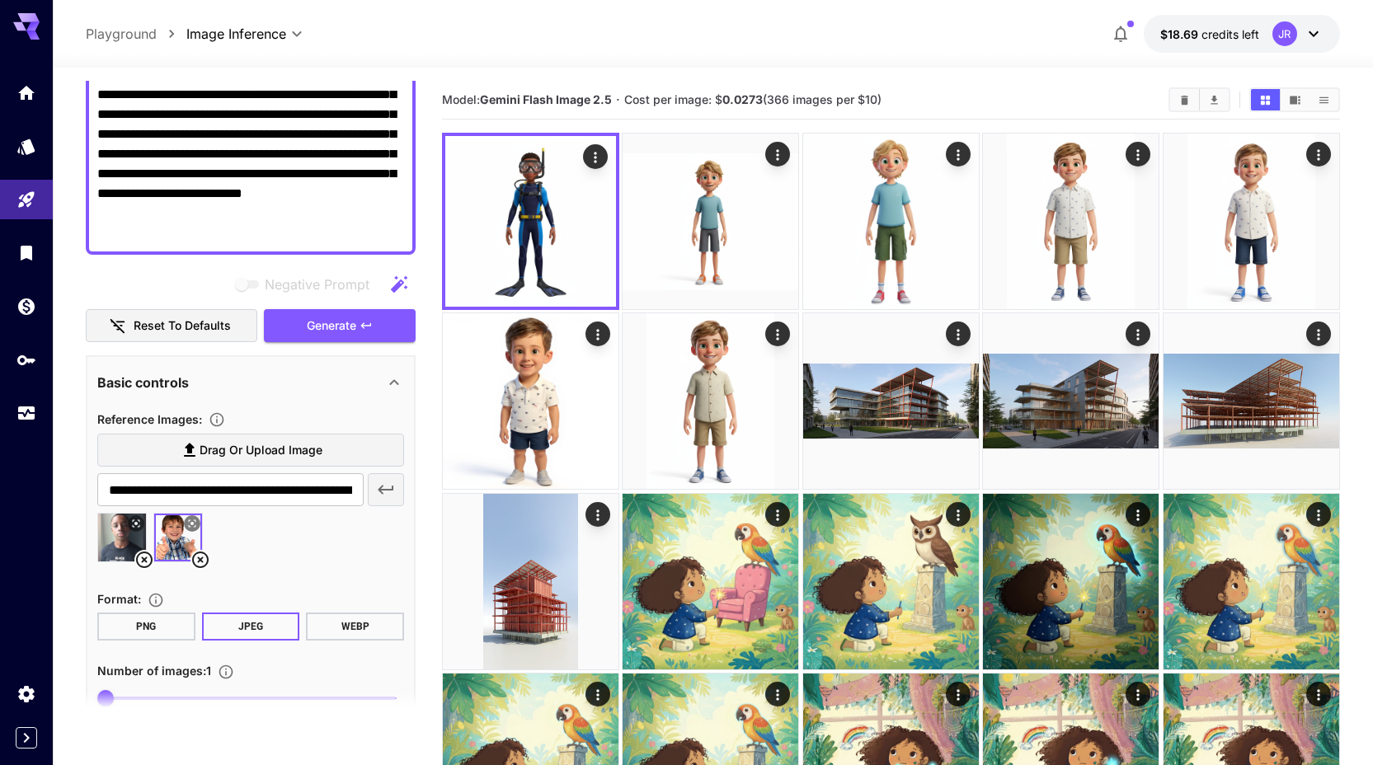
click at [139, 561] on icon at bounding box center [144, 560] width 20 height 20
click at [310, 335] on span "Generate" at bounding box center [331, 326] width 49 height 21
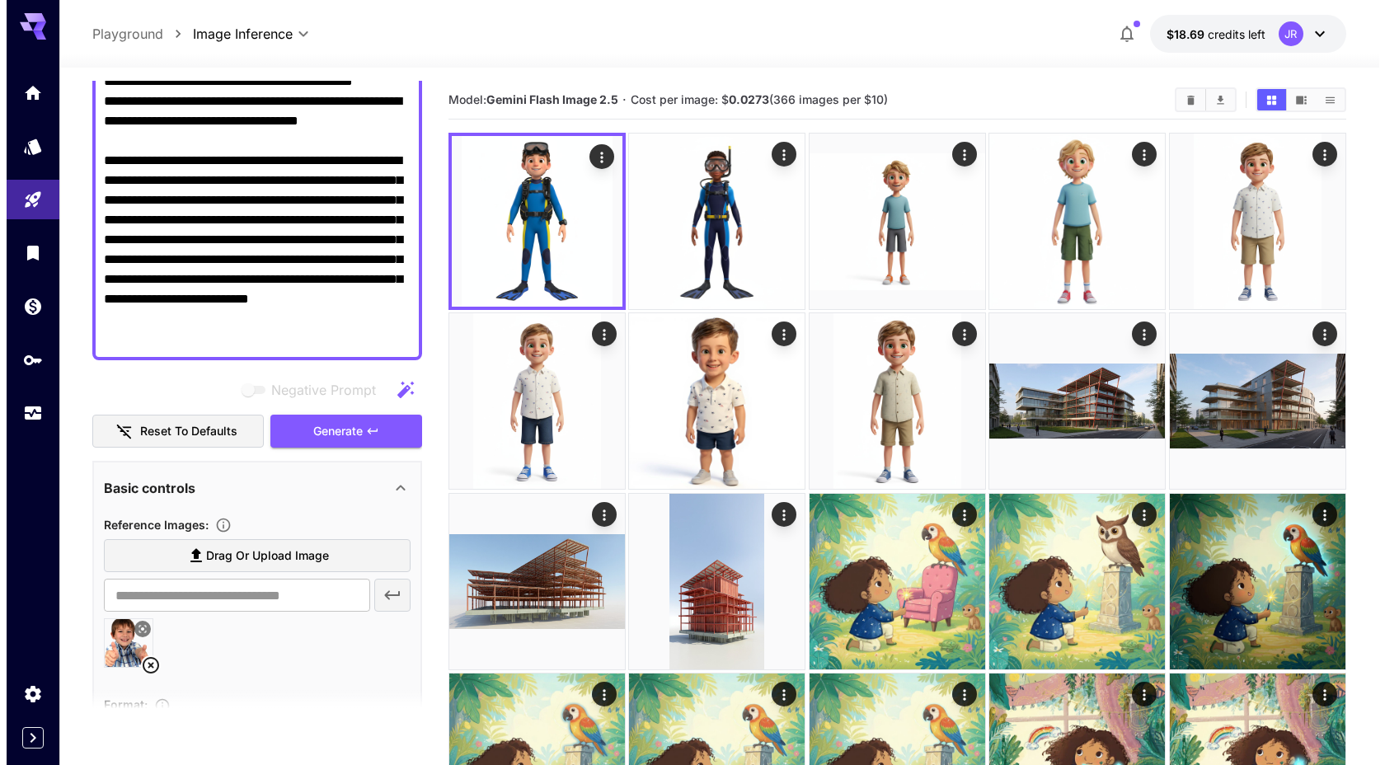
scroll to position [220, 0]
